Goal: Find specific page/section: Find specific page/section

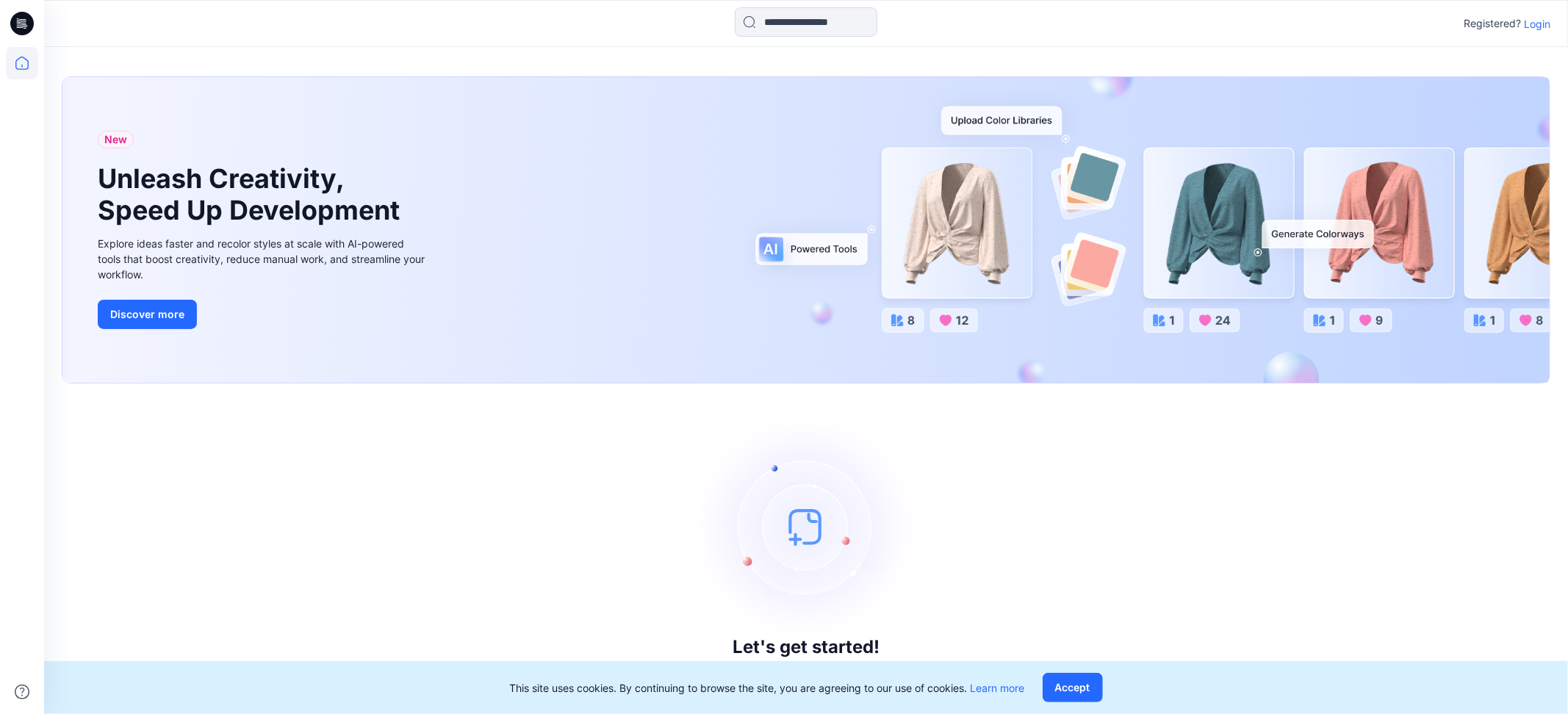
click at [1539, 26] on p "Login" at bounding box center [1537, 23] width 27 height 15
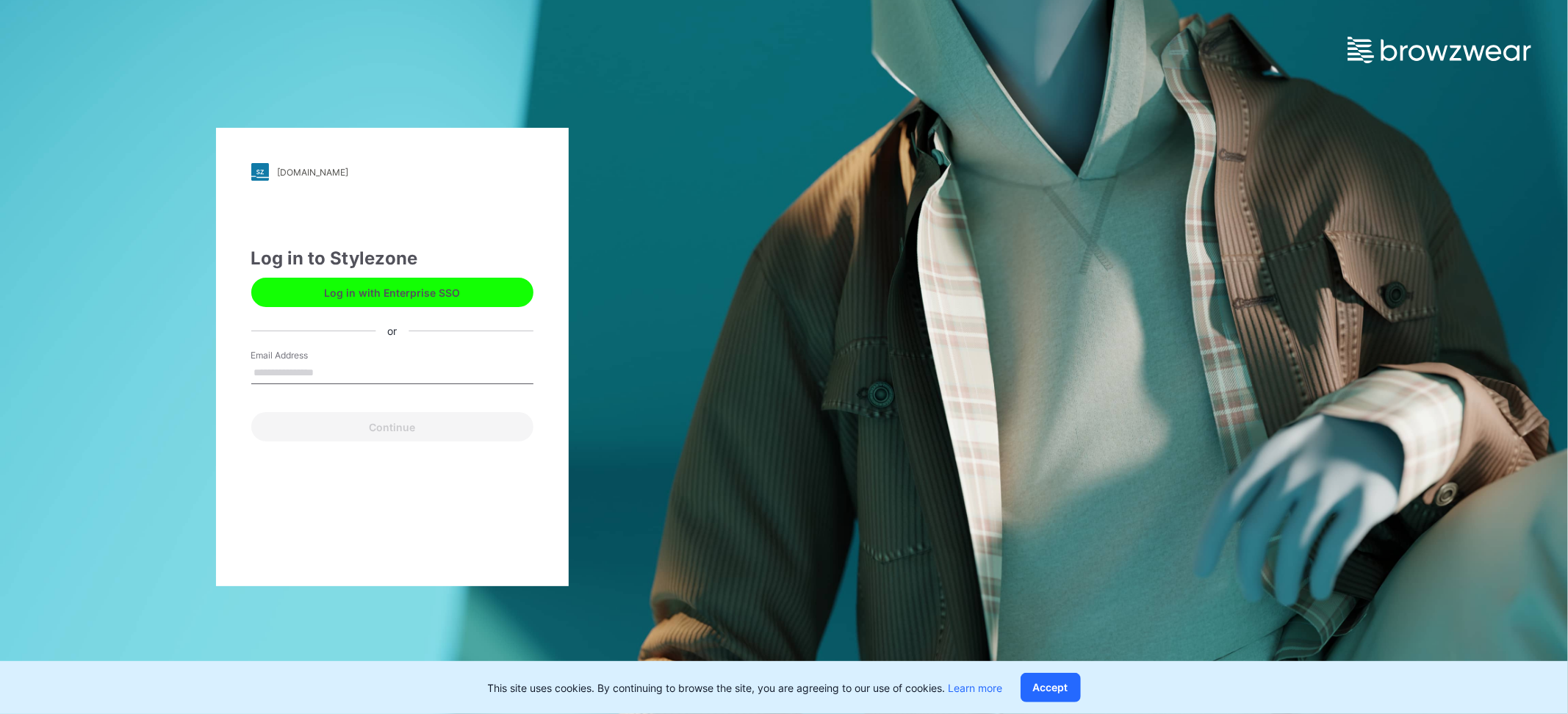
click at [281, 367] on input "Email Address" at bounding box center [392, 373] width 283 height 22
type input "**********"
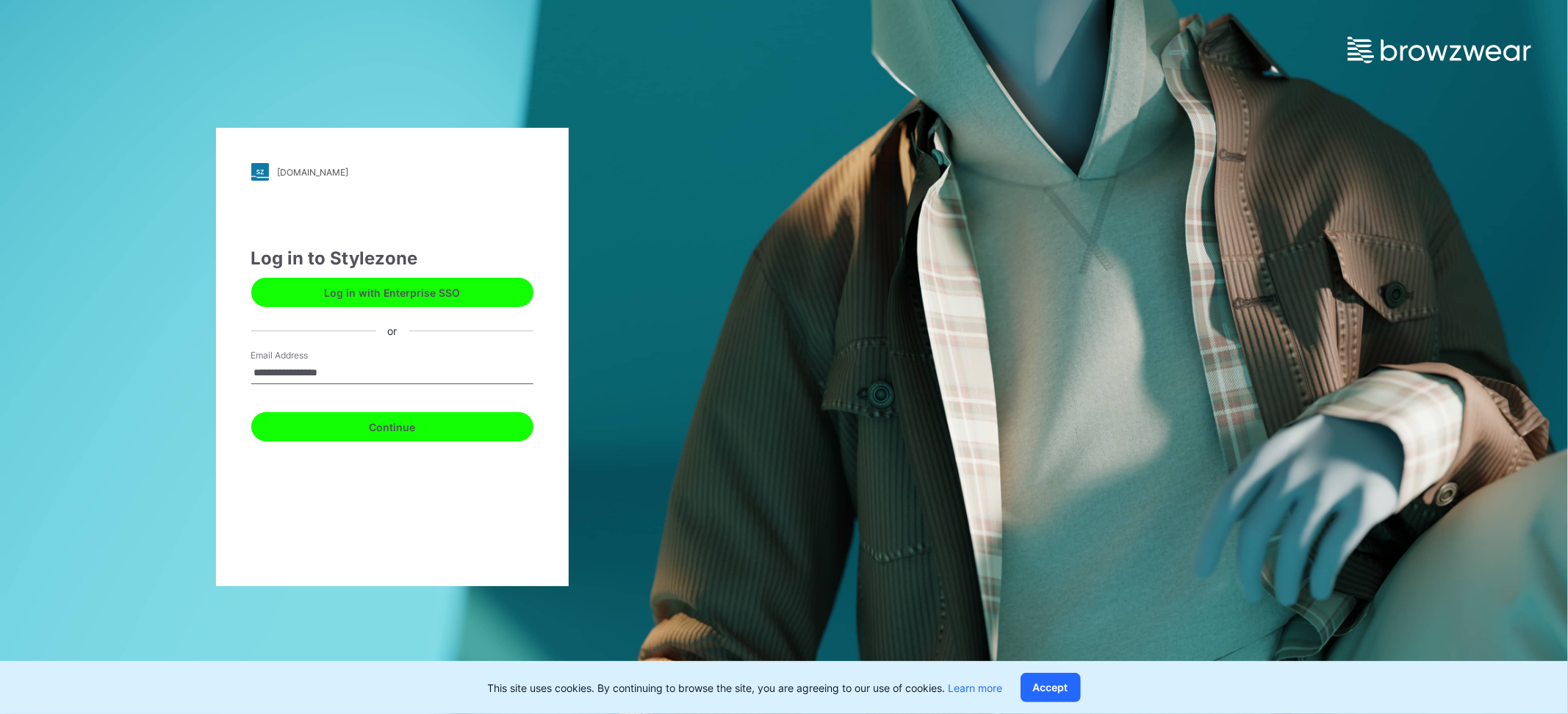
click at [325, 427] on button "Continue" at bounding box center [392, 427] width 283 height 30
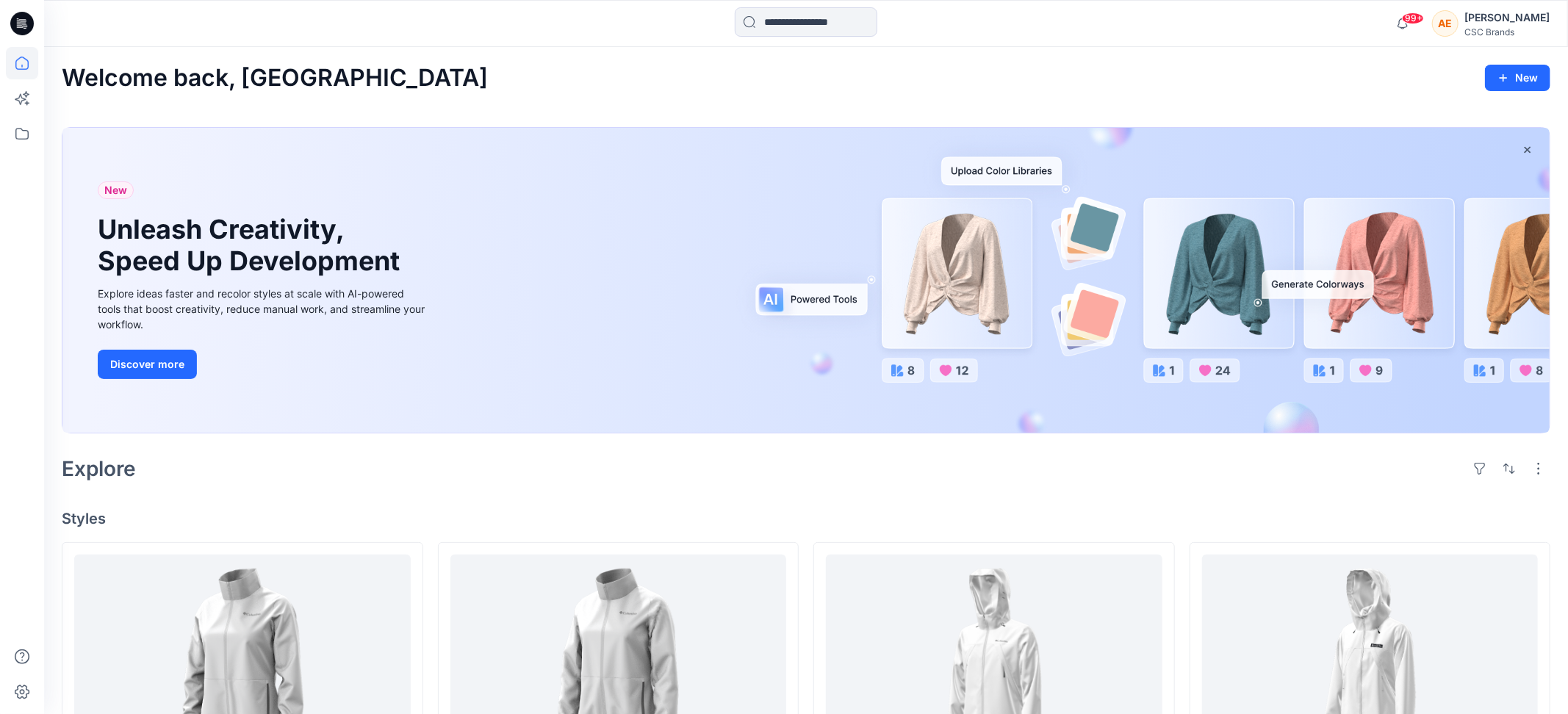
click at [13, 18] on icon at bounding box center [22, 23] width 23 height 23
click at [26, 62] on icon at bounding box center [22, 63] width 32 height 32
click at [18, 64] on icon at bounding box center [22, 63] width 32 height 32
click at [13, 134] on icon at bounding box center [22, 134] width 32 height 32
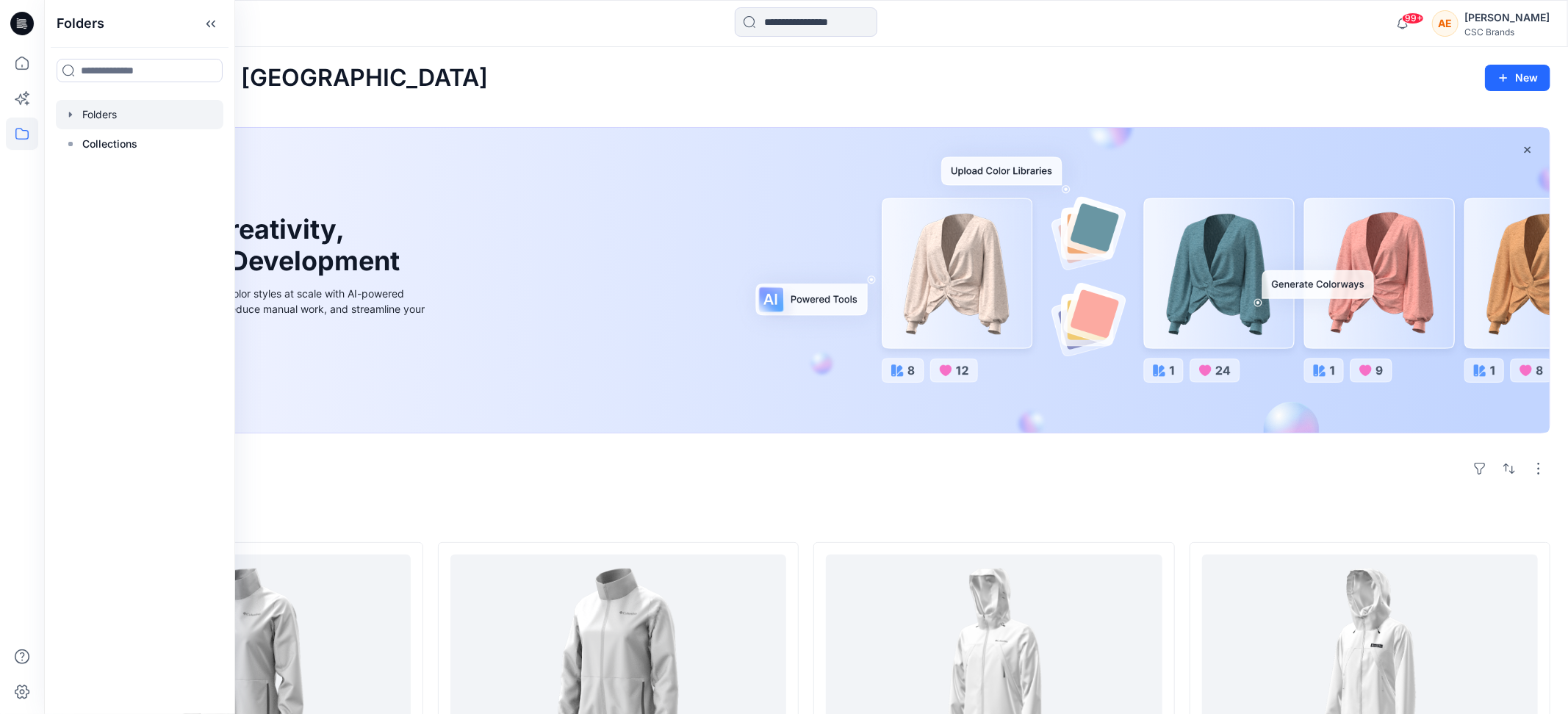
click at [110, 109] on div at bounding box center [139, 114] width 167 height 30
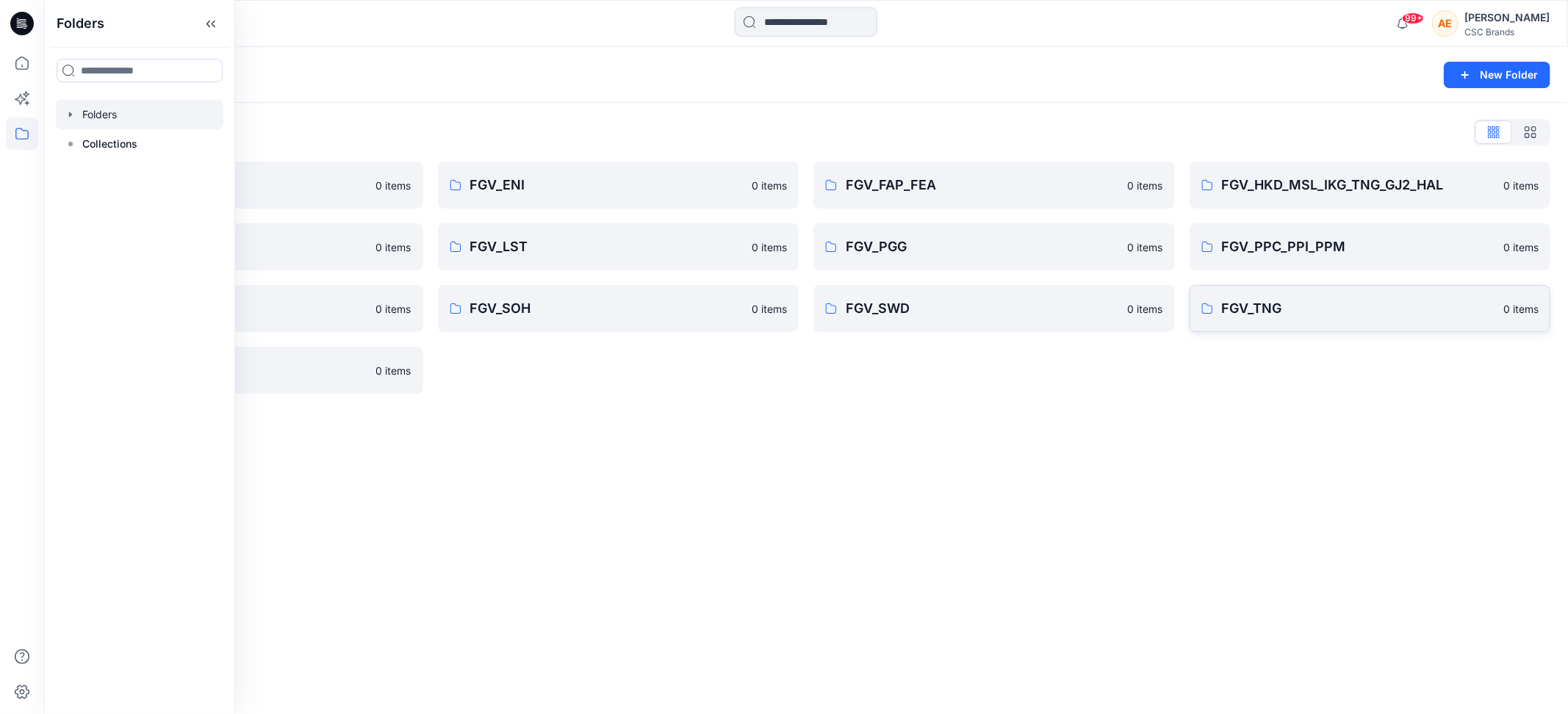
click at [1249, 312] on p "FGV_TNG" at bounding box center [1359, 309] width 274 height 21
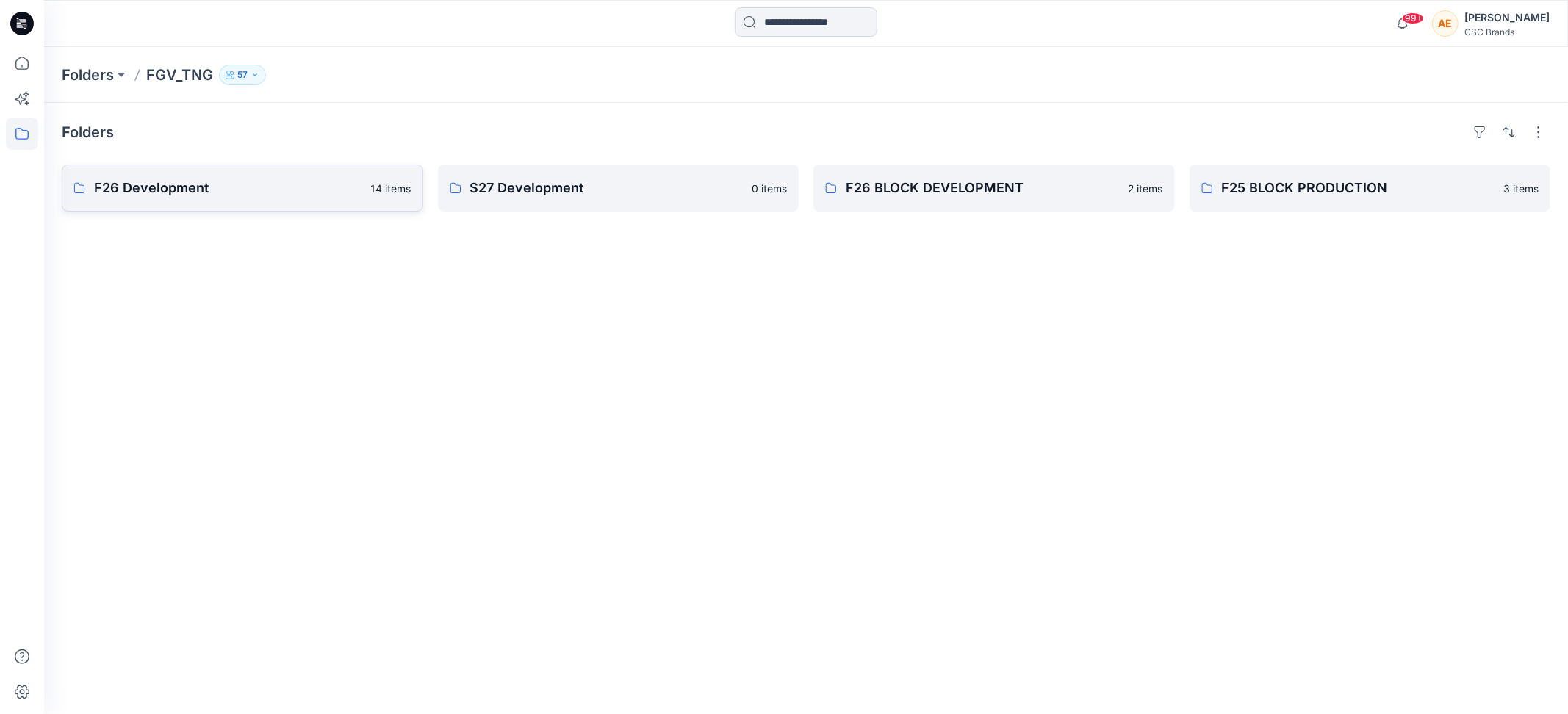
click at [213, 198] on p "F26 Development" at bounding box center [228, 188] width 268 height 21
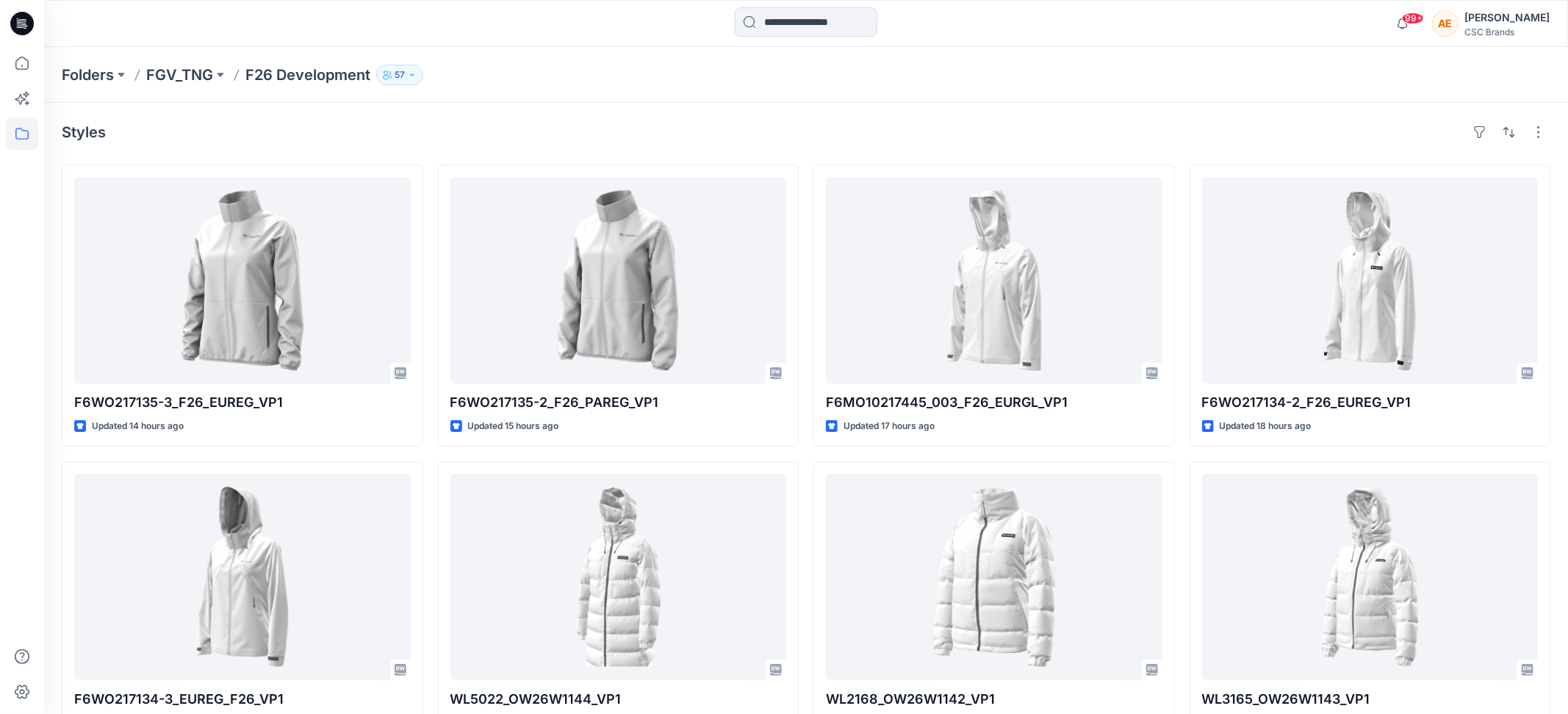
click at [417, 72] on icon "button" at bounding box center [412, 75] width 9 height 9
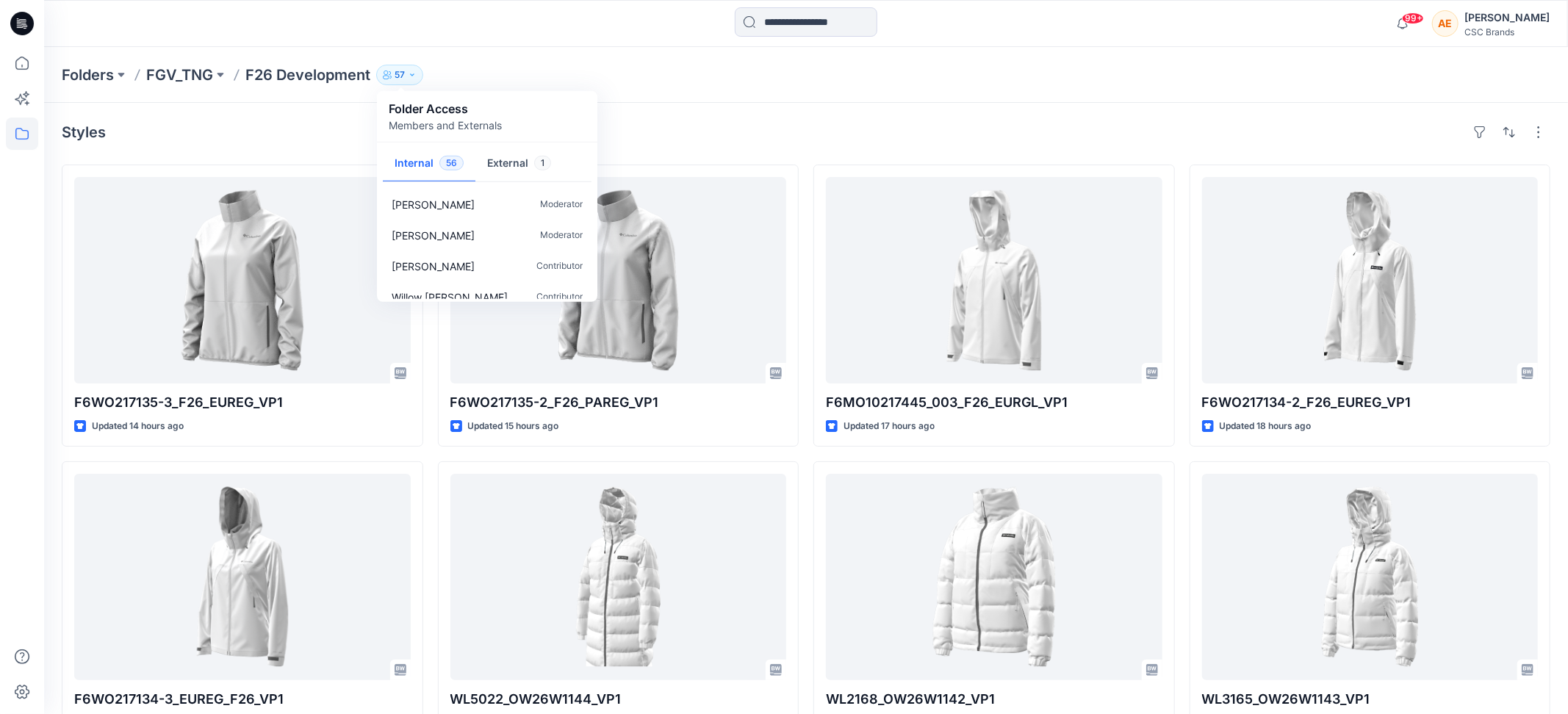
click at [276, 131] on div "Styles" at bounding box center [807, 132] width 1489 height 23
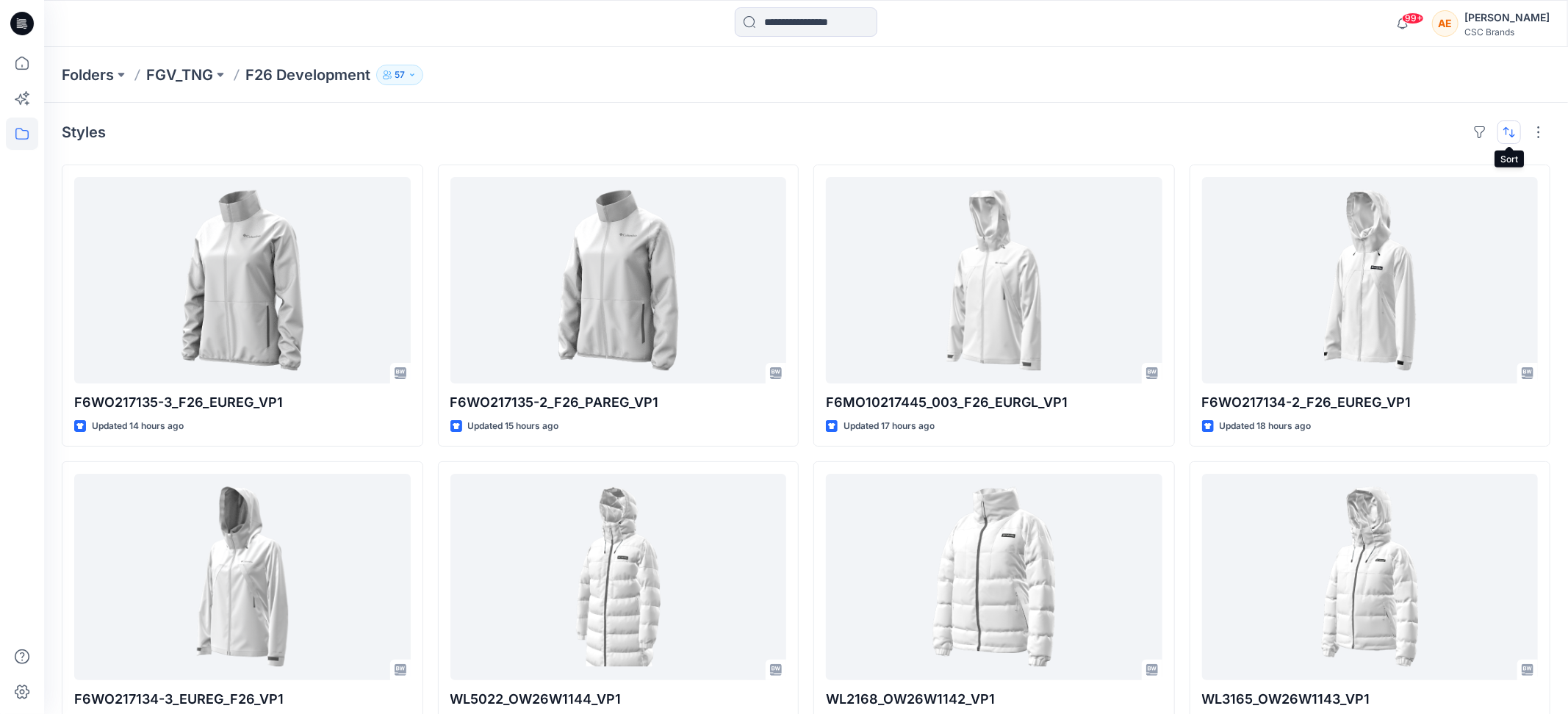
click at [1511, 138] on button "button" at bounding box center [1509, 132] width 23 height 23
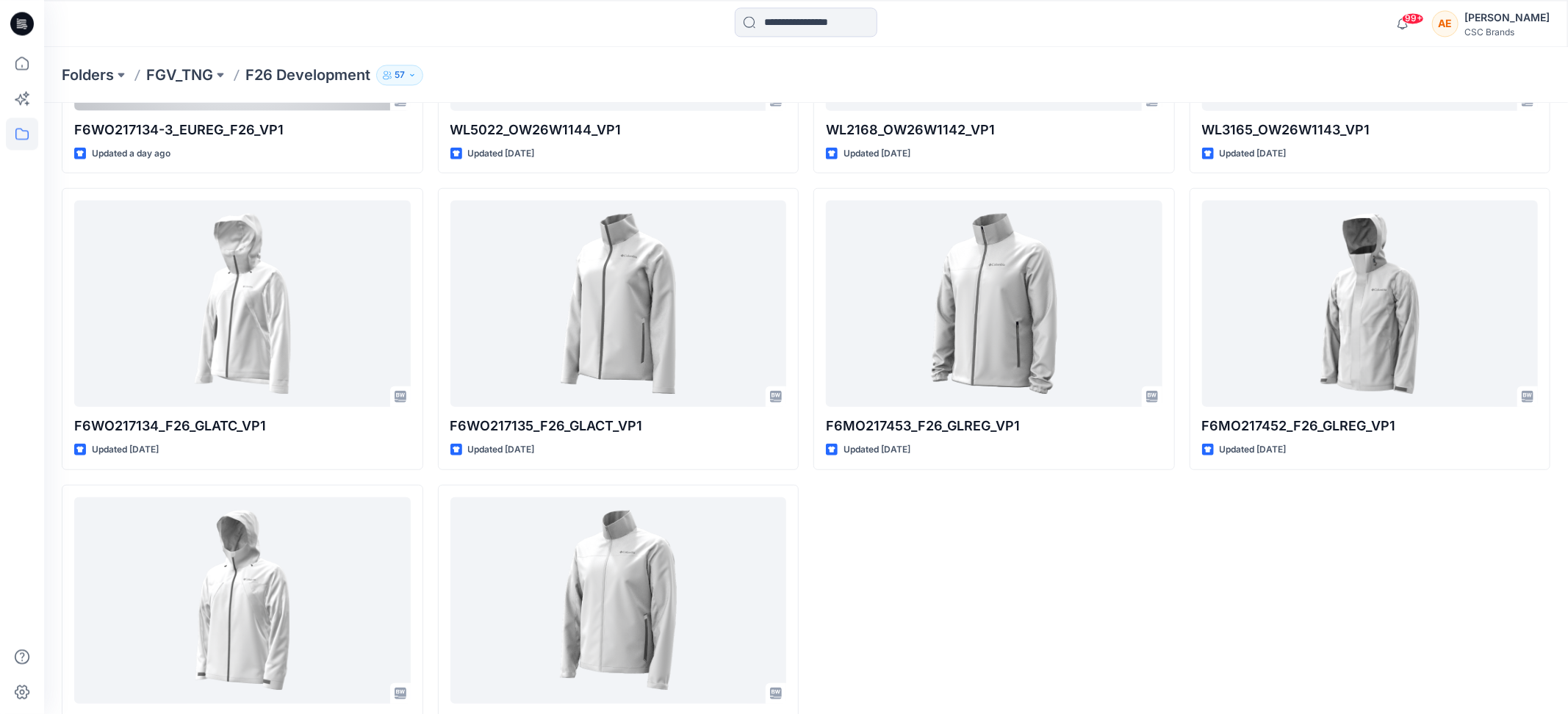
scroll to position [640, 0]
